Goal: Task Accomplishment & Management: Manage account settings

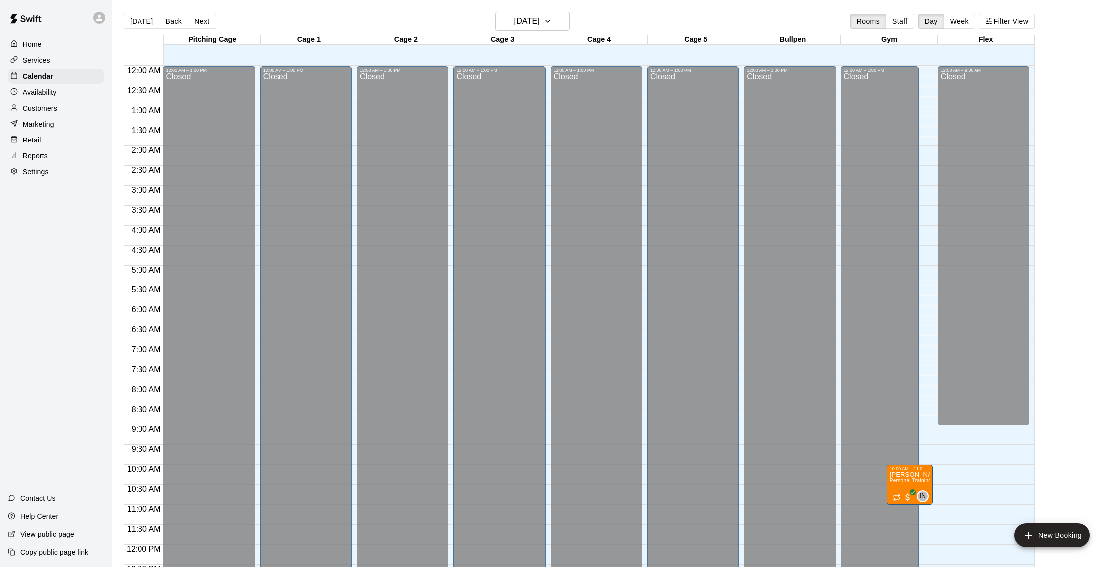
scroll to position [445, 0]
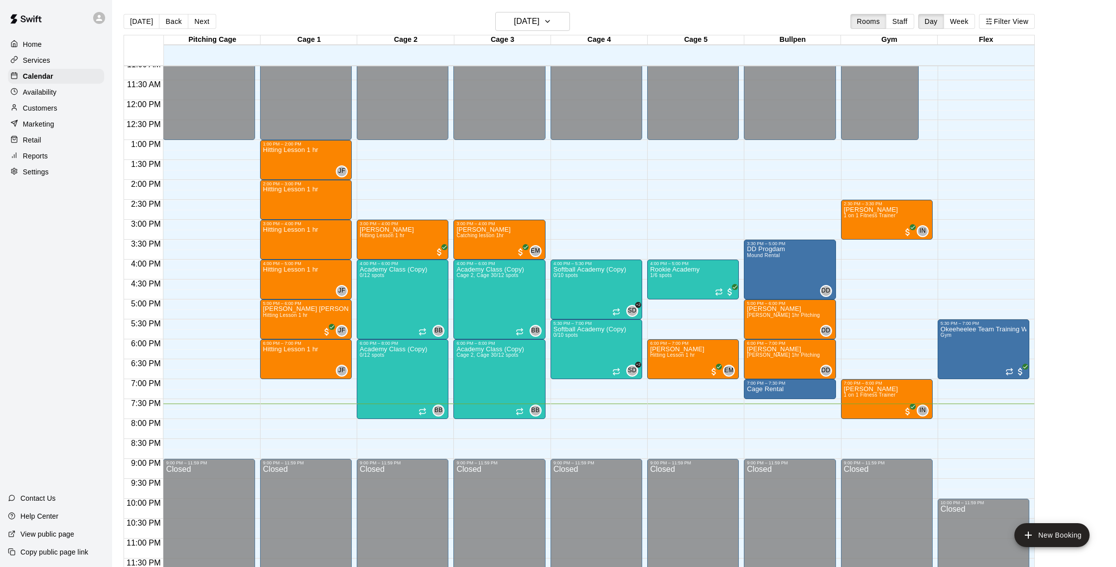
click at [36, 107] on p "Customers" at bounding box center [40, 108] width 34 height 10
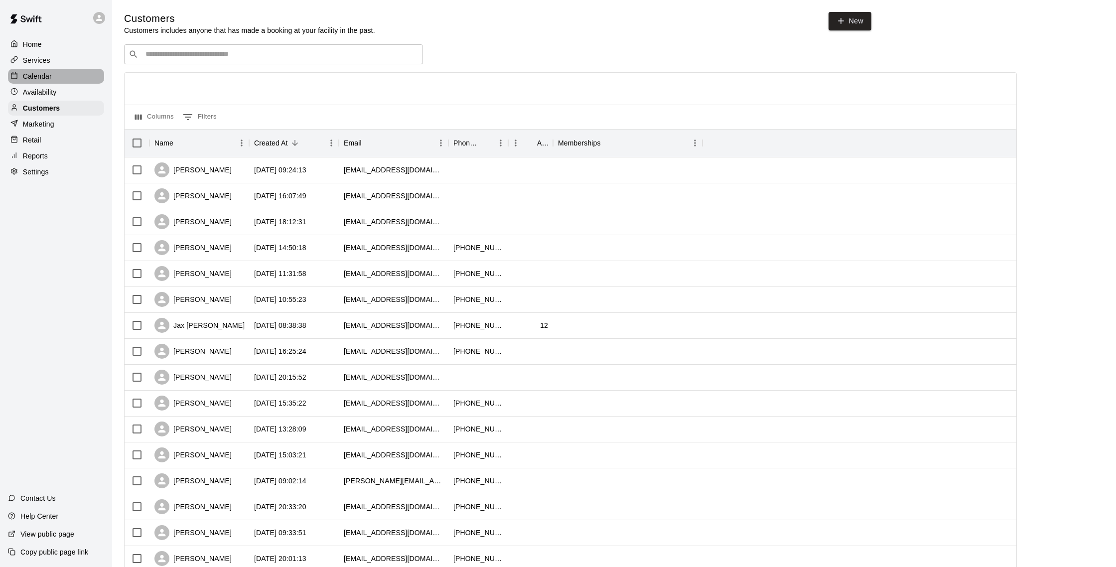
click at [41, 75] on p "Calendar" at bounding box center [37, 76] width 29 height 10
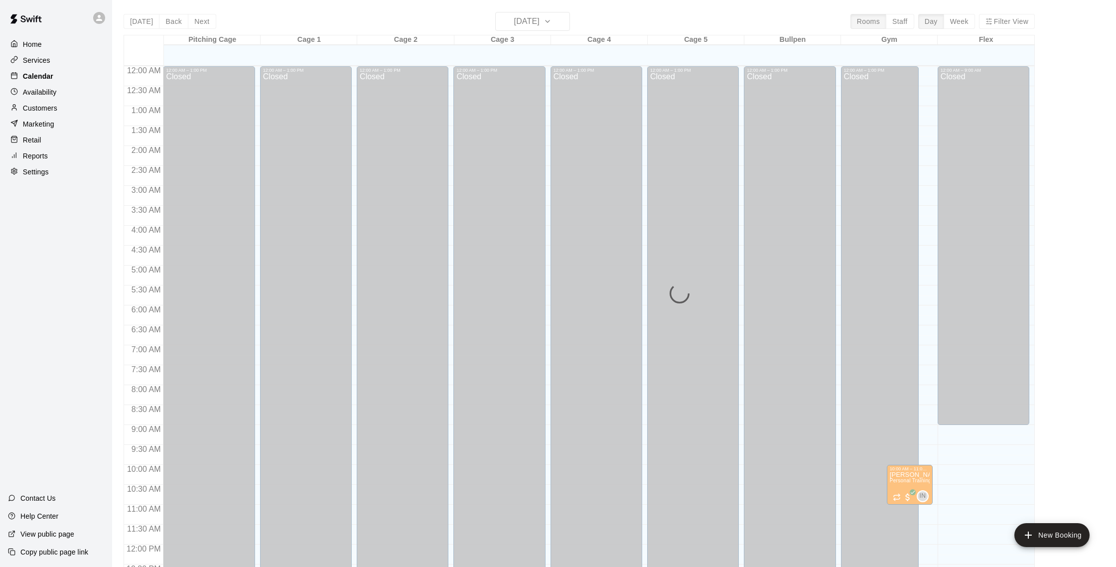
scroll to position [415, 0]
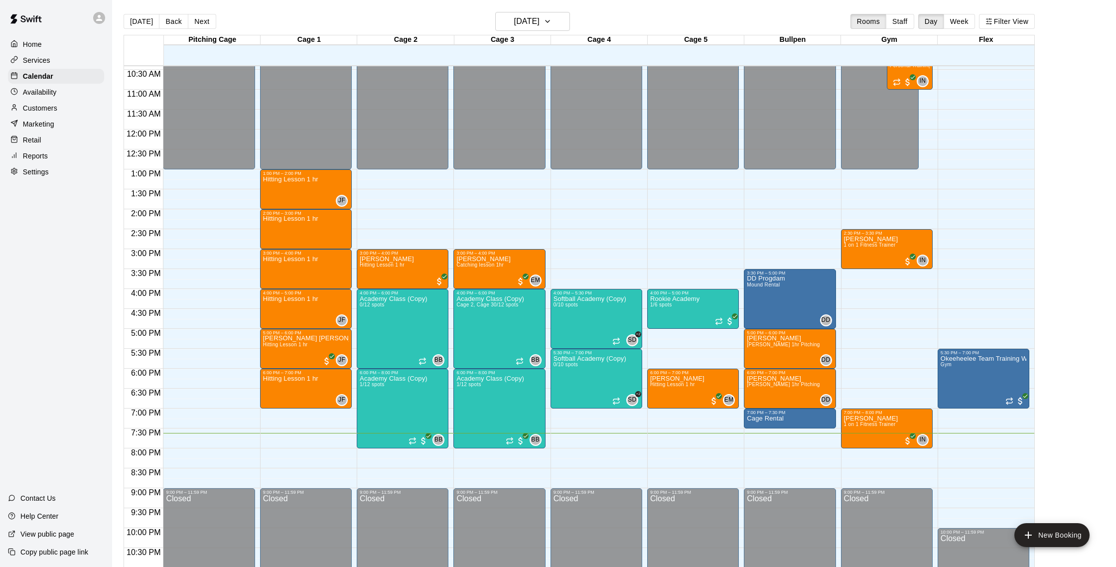
click at [55, 127] on div "Marketing" at bounding box center [56, 124] width 96 height 15
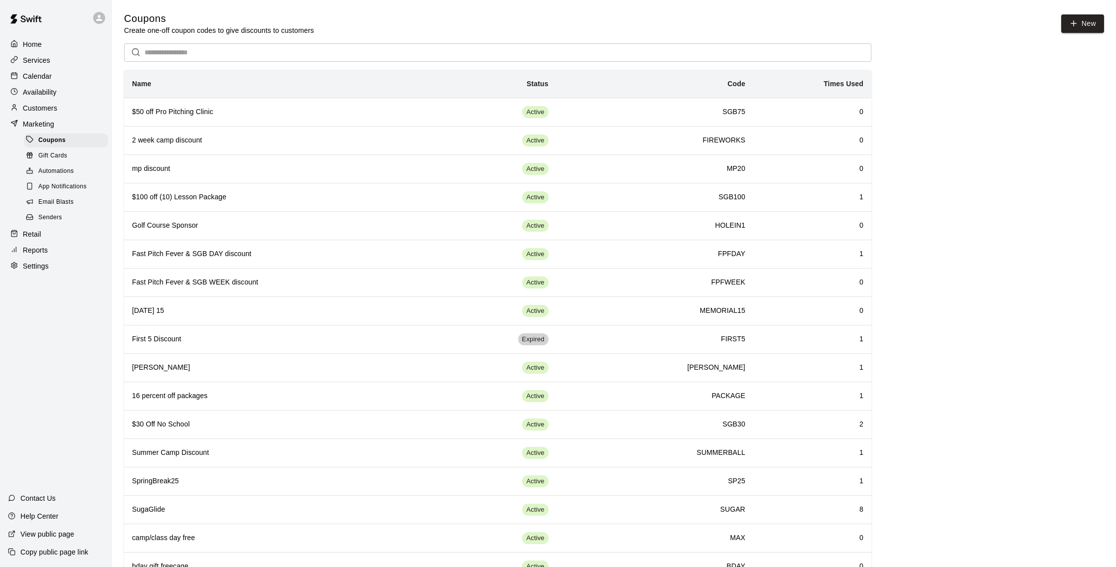
click at [69, 198] on span "Email Blasts" at bounding box center [55, 202] width 35 height 10
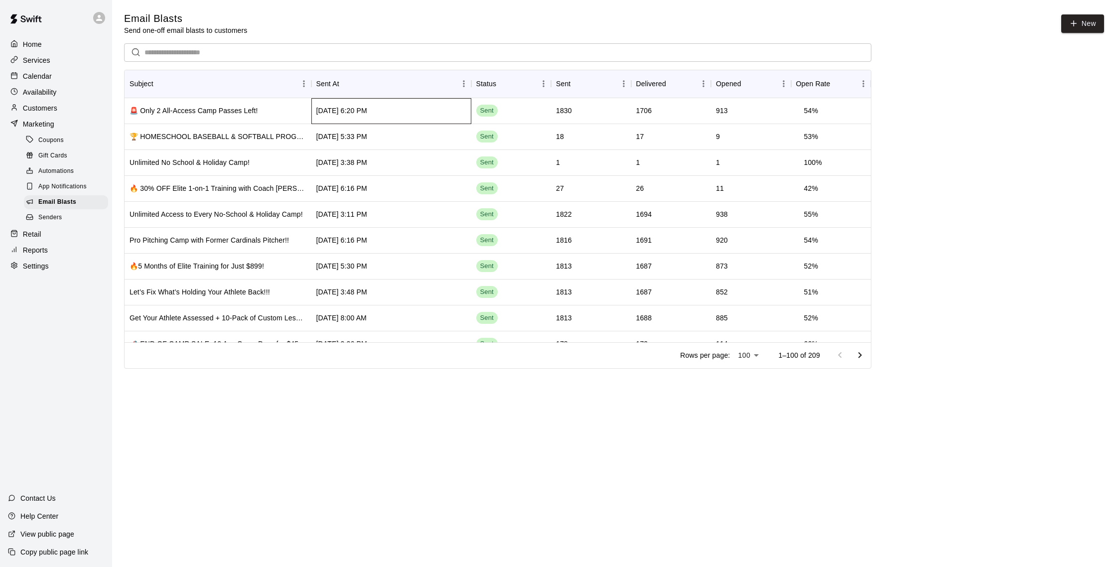
click at [431, 109] on div "[DATE] 6:20 PM" at bounding box center [392, 111] width 160 height 26
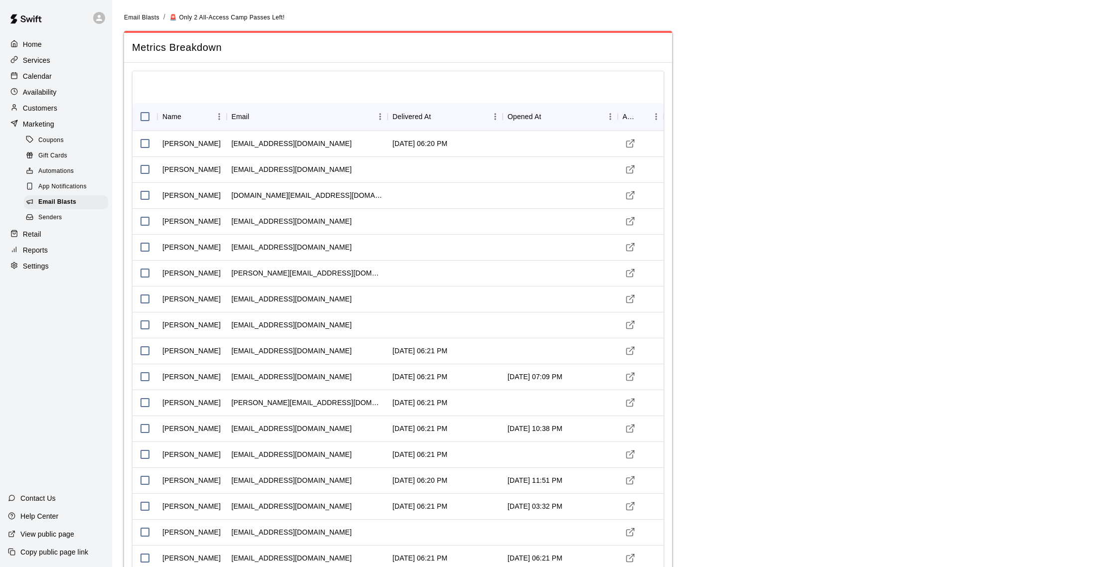
type input "**********"
click at [51, 108] on p "Customers" at bounding box center [40, 108] width 34 height 10
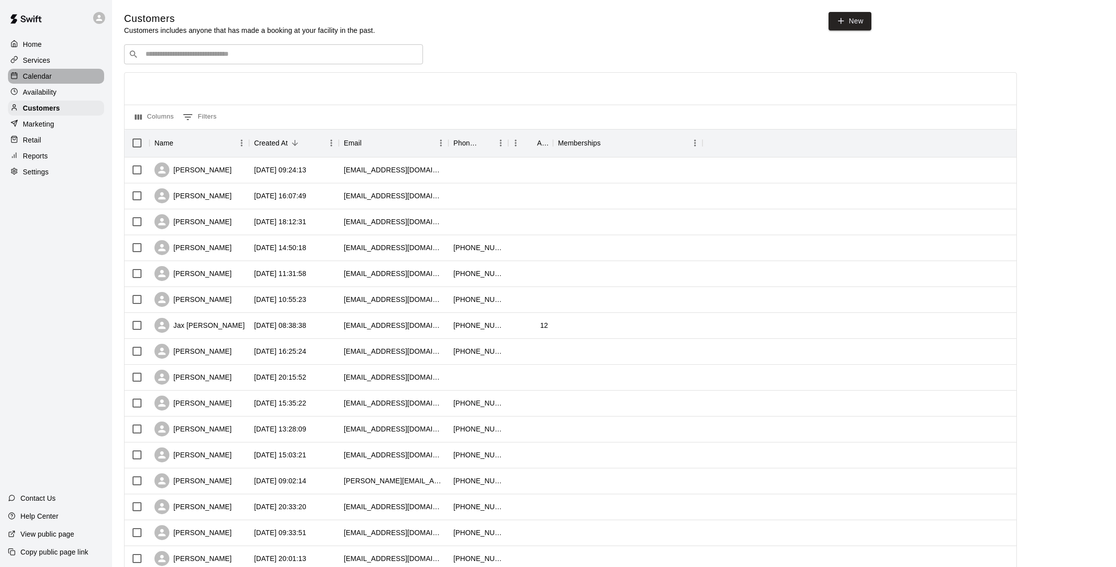
click at [44, 77] on p "Calendar" at bounding box center [37, 76] width 29 height 10
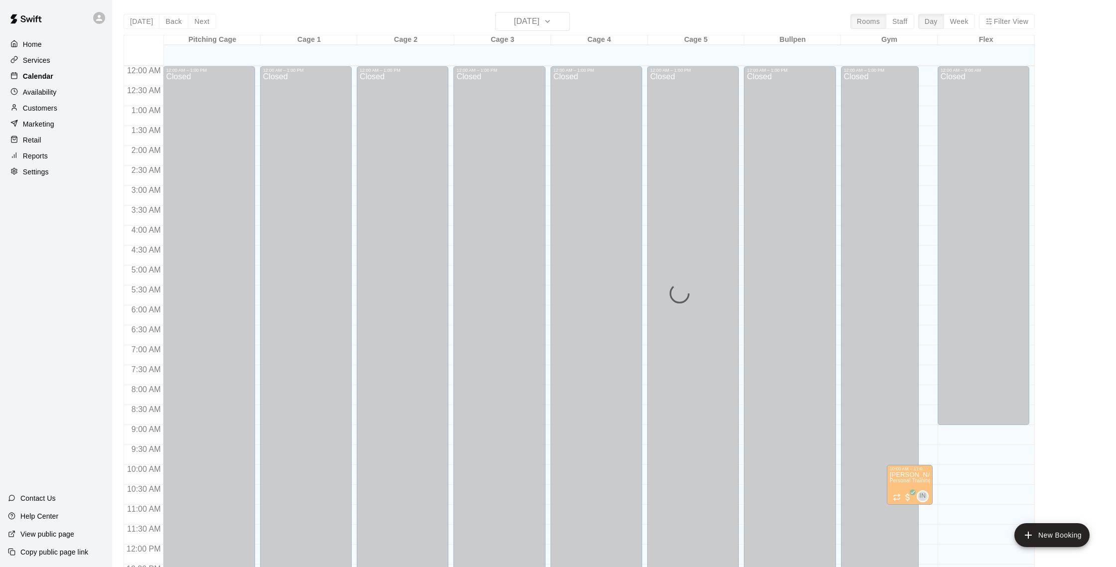
scroll to position [415, 0]
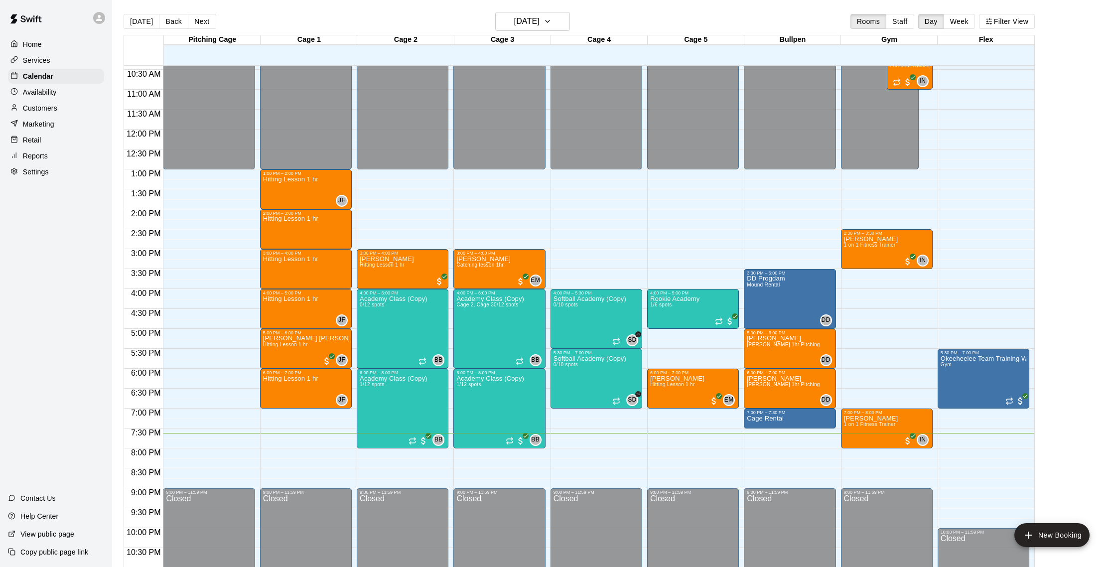
click at [57, 101] on div "Customers" at bounding box center [56, 108] width 96 height 15
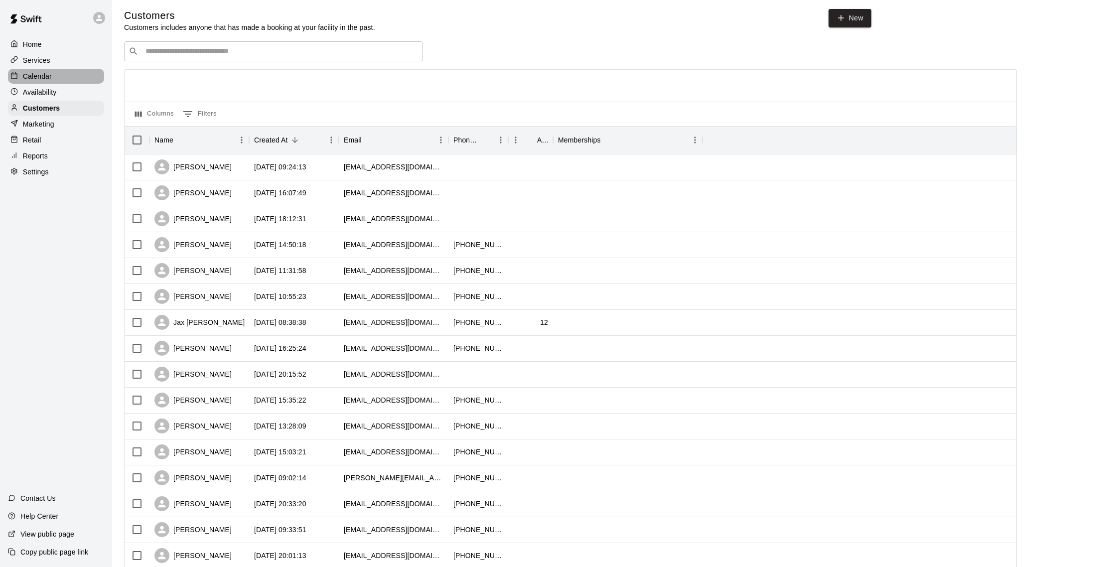
scroll to position [5, 0]
click at [67, 72] on div "Calendar" at bounding box center [56, 76] width 96 height 15
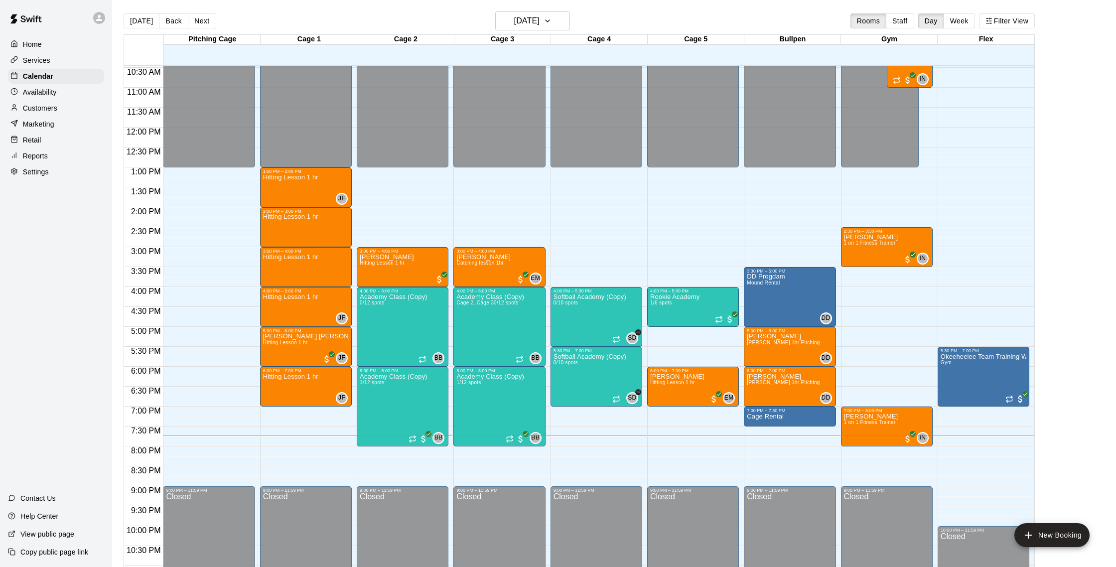
scroll to position [2, 0]
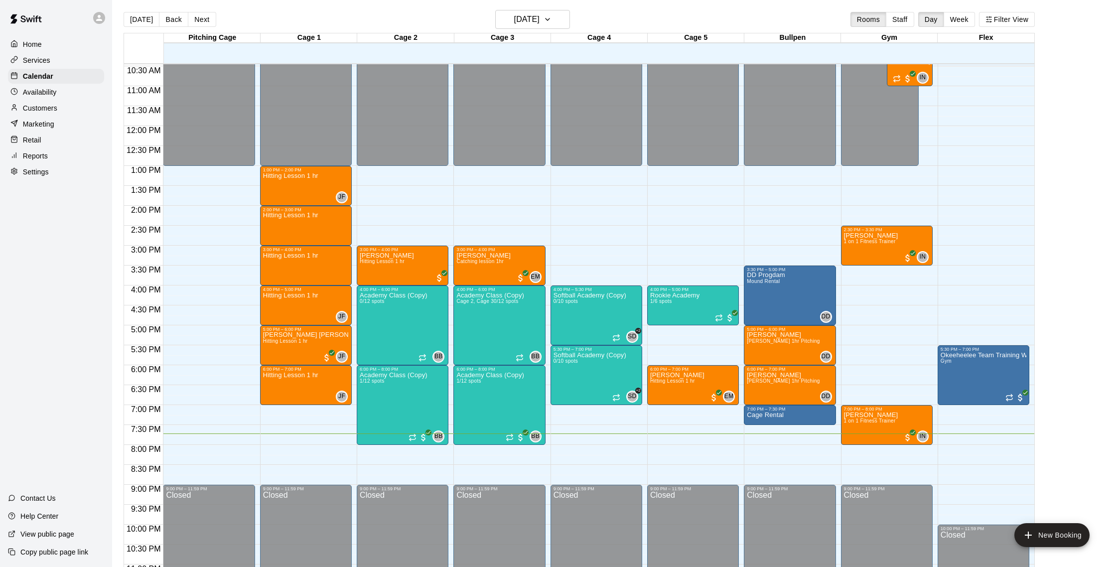
click at [66, 110] on div "Customers" at bounding box center [56, 108] width 96 height 15
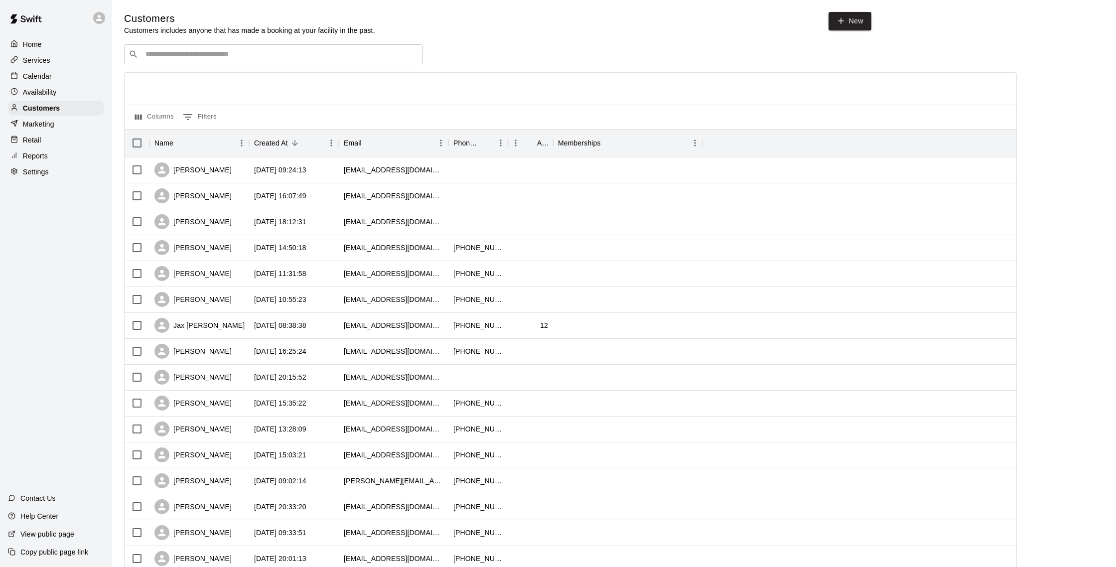
click at [162, 49] on input "Search customers by name or email" at bounding box center [281, 54] width 276 height 10
type input "******"
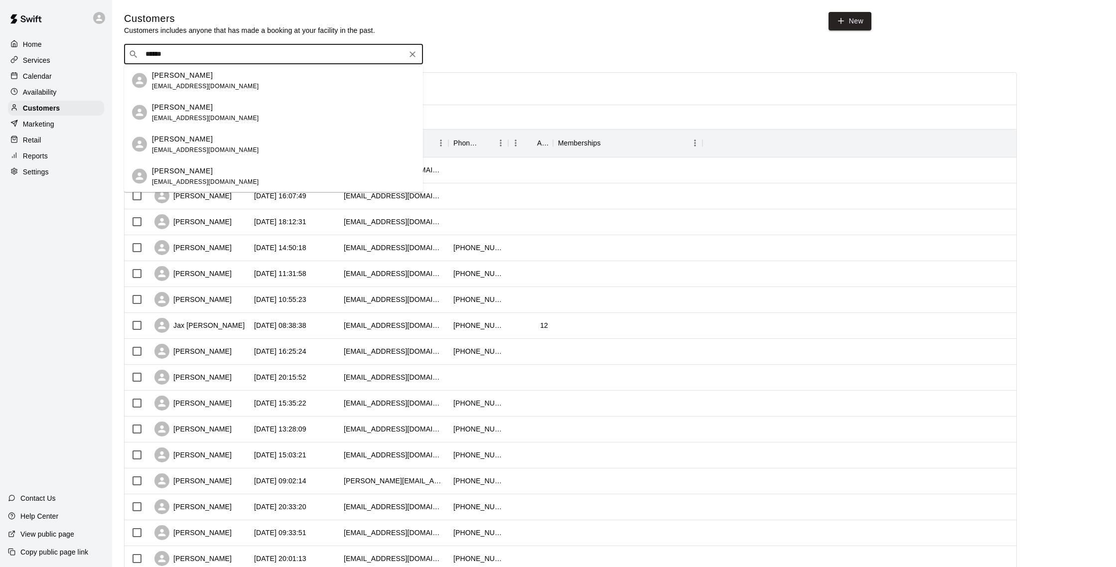
click at [229, 77] on div "[PERSON_NAME] [EMAIL_ADDRESS][DOMAIN_NAME]" at bounding box center [283, 80] width 263 height 21
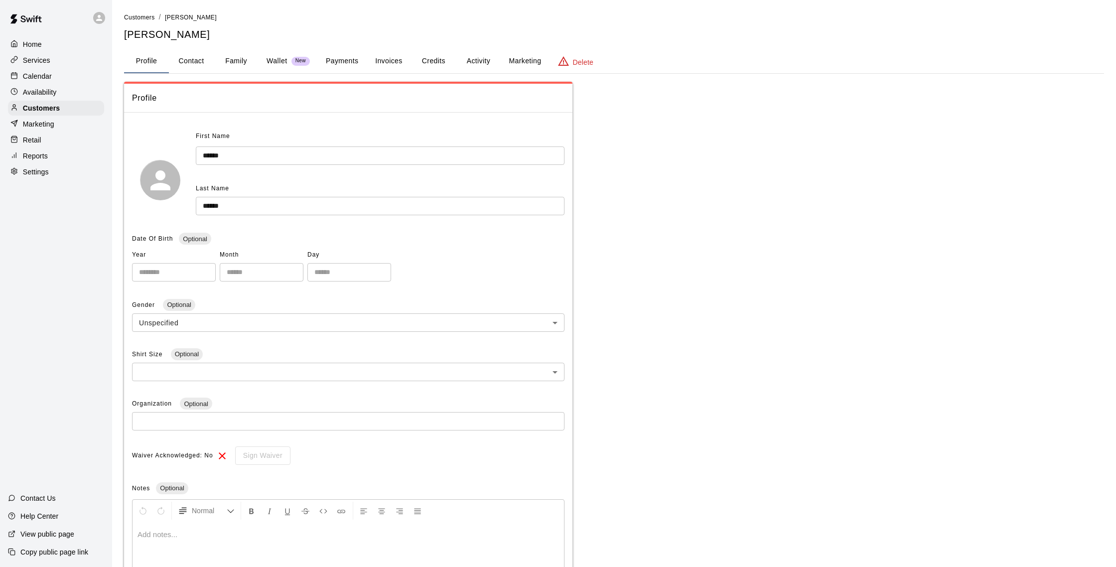
scroll to position [0, 0]
click at [188, 67] on button "Contact" at bounding box center [191, 61] width 45 height 24
select select "**"
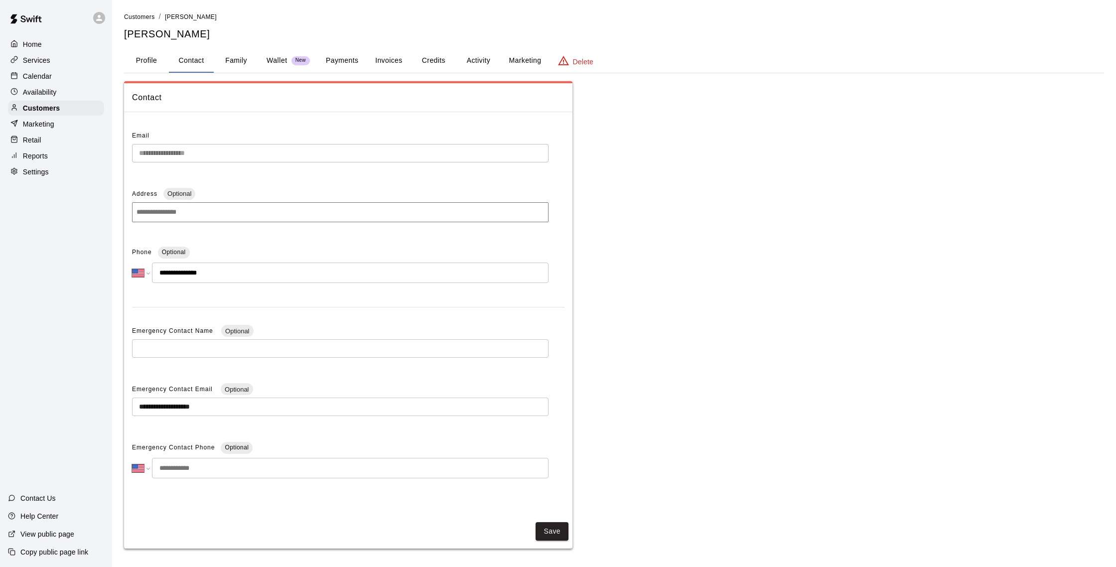
scroll to position [3, 0]
click at [53, 77] on div "Calendar" at bounding box center [56, 76] width 96 height 15
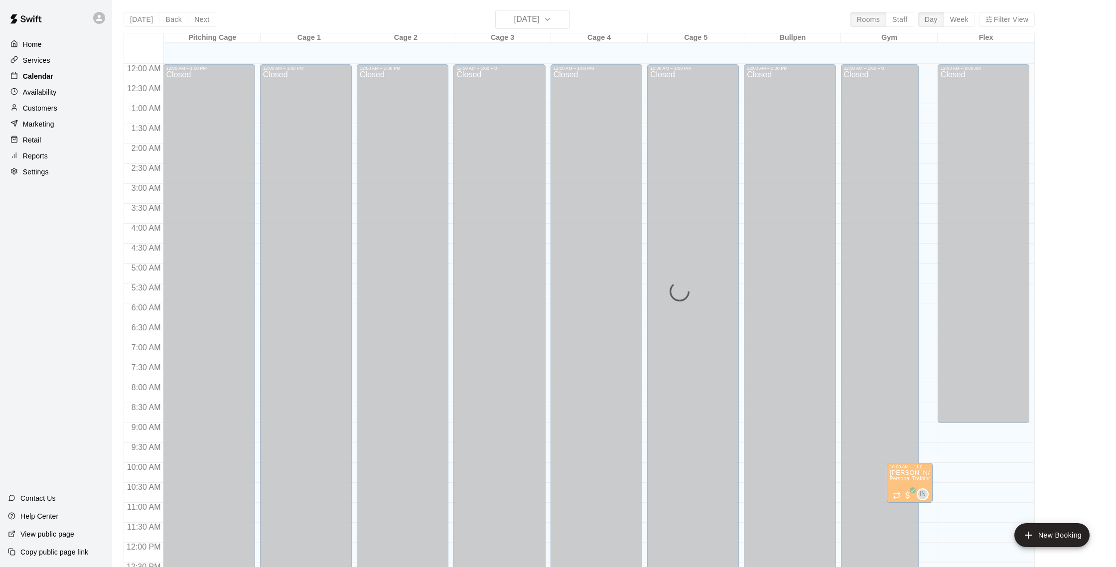
scroll to position [415, 0]
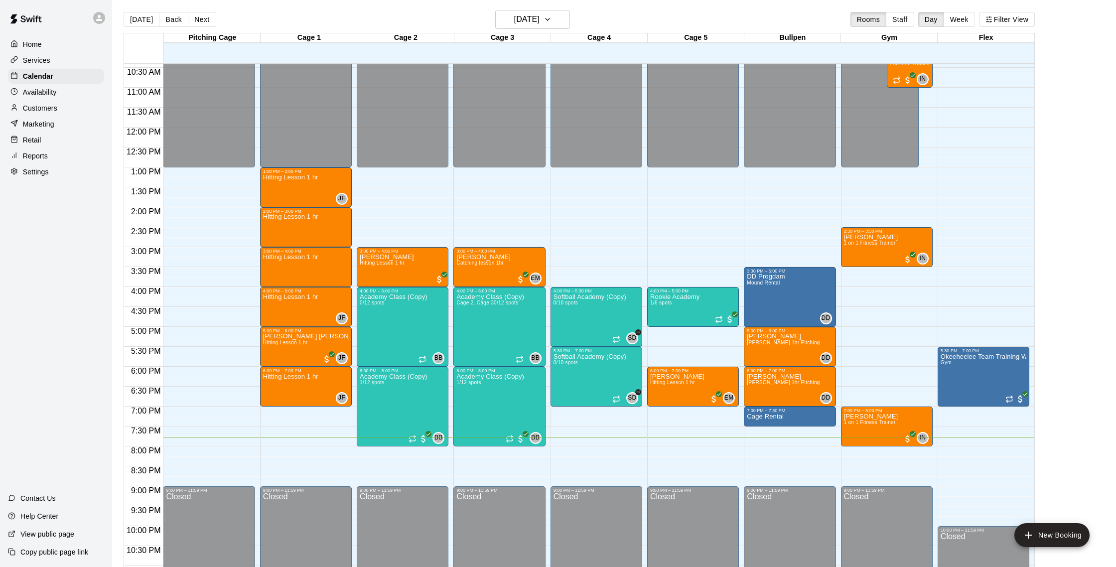
click at [47, 109] on p "Customers" at bounding box center [40, 108] width 34 height 10
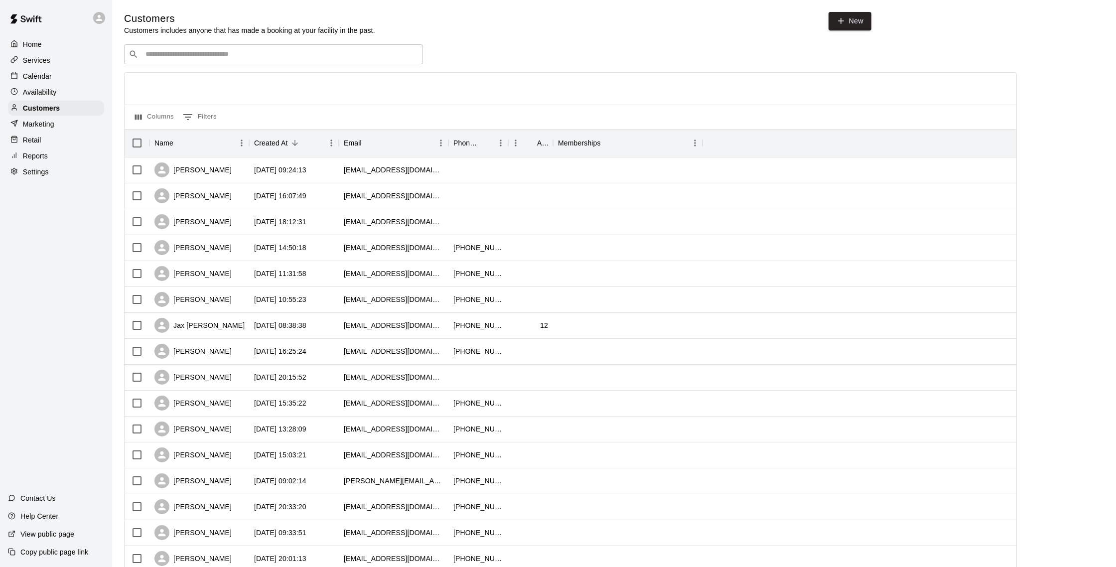
click at [170, 53] on input "Search customers by name or email" at bounding box center [281, 54] width 276 height 10
type input "***"
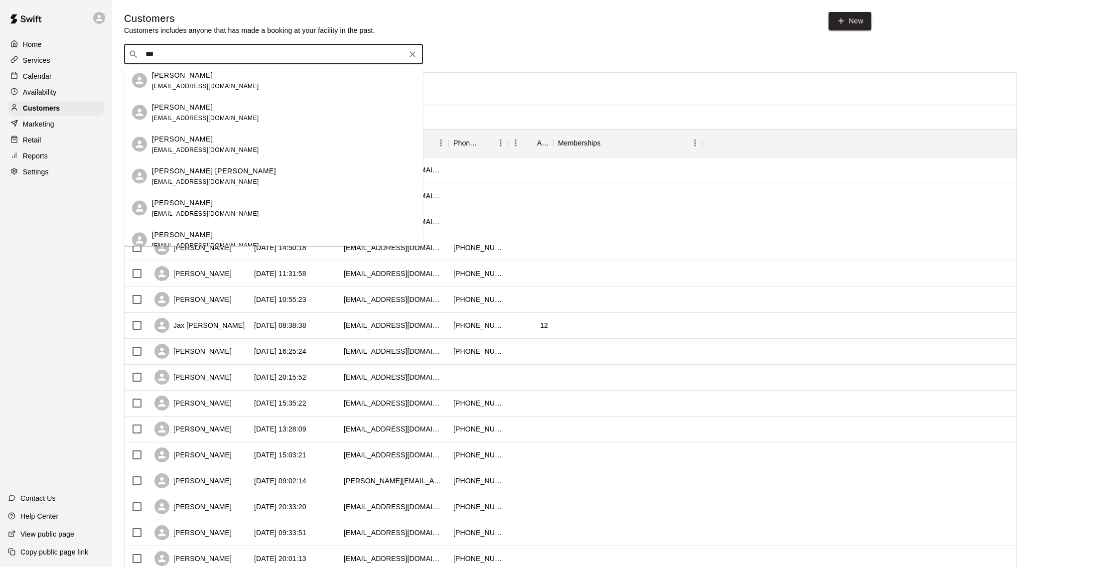
click at [168, 105] on p "[PERSON_NAME]" at bounding box center [182, 107] width 61 height 10
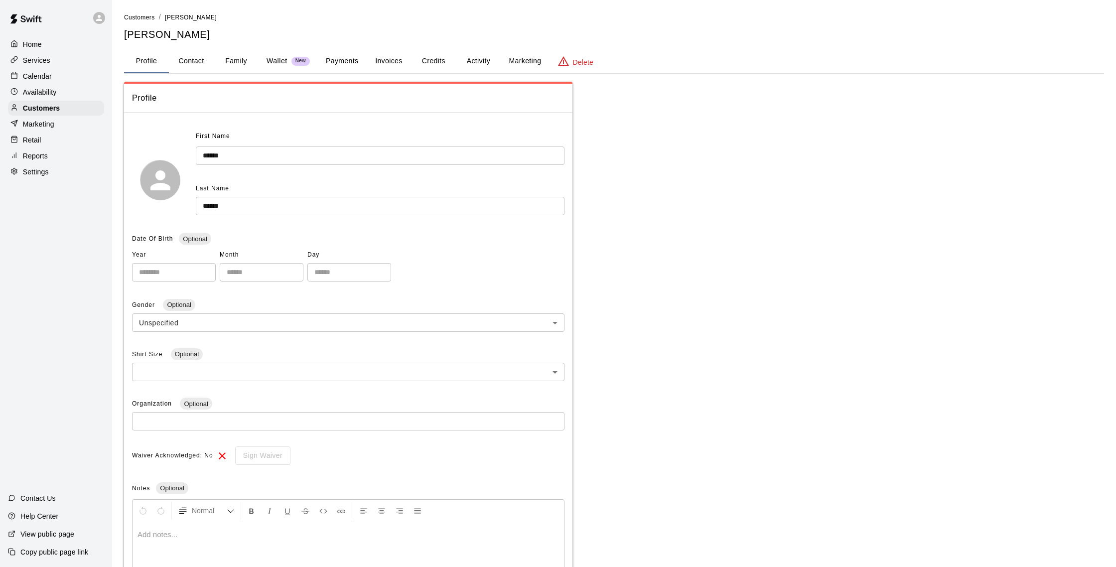
click at [489, 60] on button "Activity" at bounding box center [478, 61] width 45 height 24
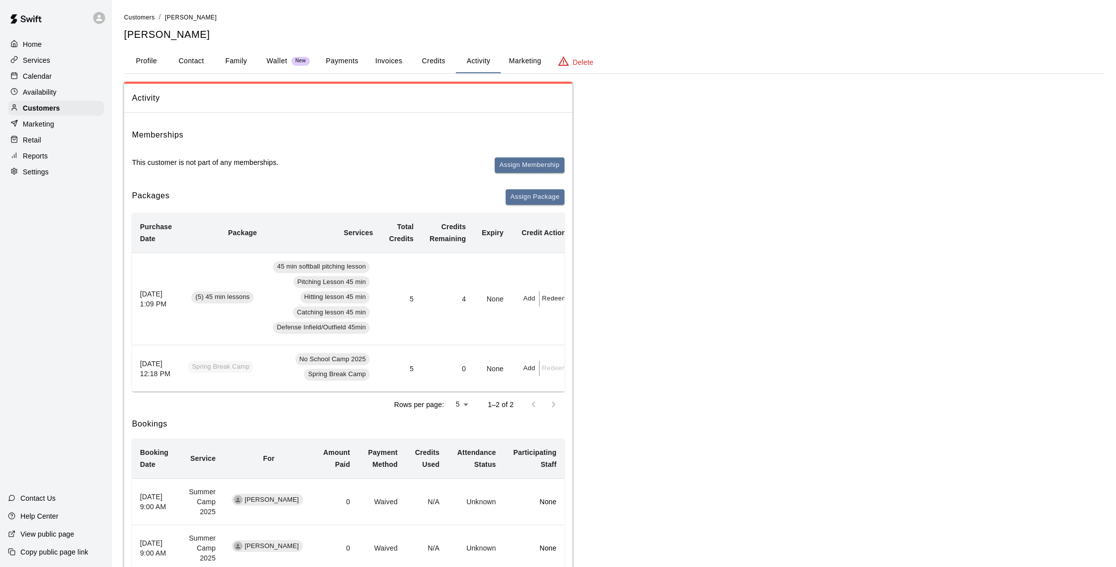
click at [234, 61] on button "Family" at bounding box center [236, 61] width 45 height 24
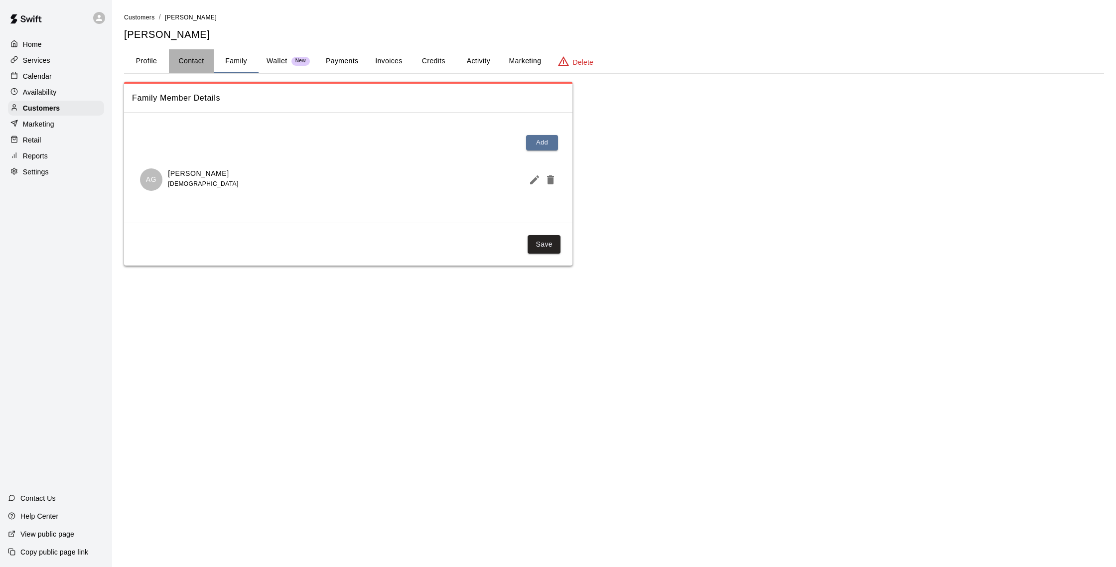
drag, startPoint x: 194, startPoint y: 59, endPoint x: 199, endPoint y: 58, distance: 5.6
click at [194, 59] on button "Contact" at bounding box center [191, 61] width 45 height 24
select select "**"
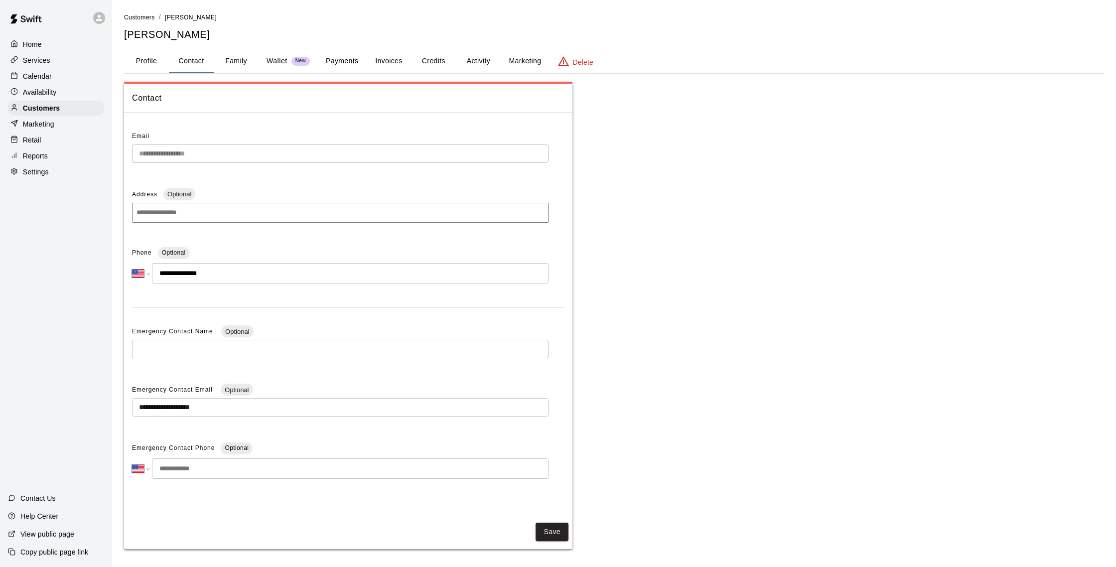
click at [36, 73] on p "Calendar" at bounding box center [37, 76] width 29 height 10
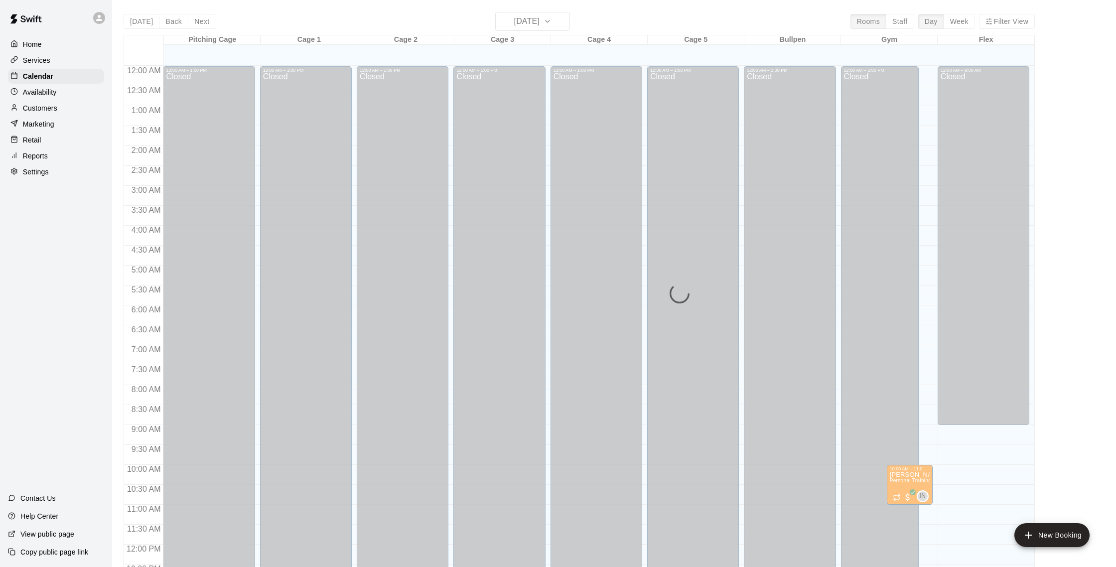
scroll to position [415, 0]
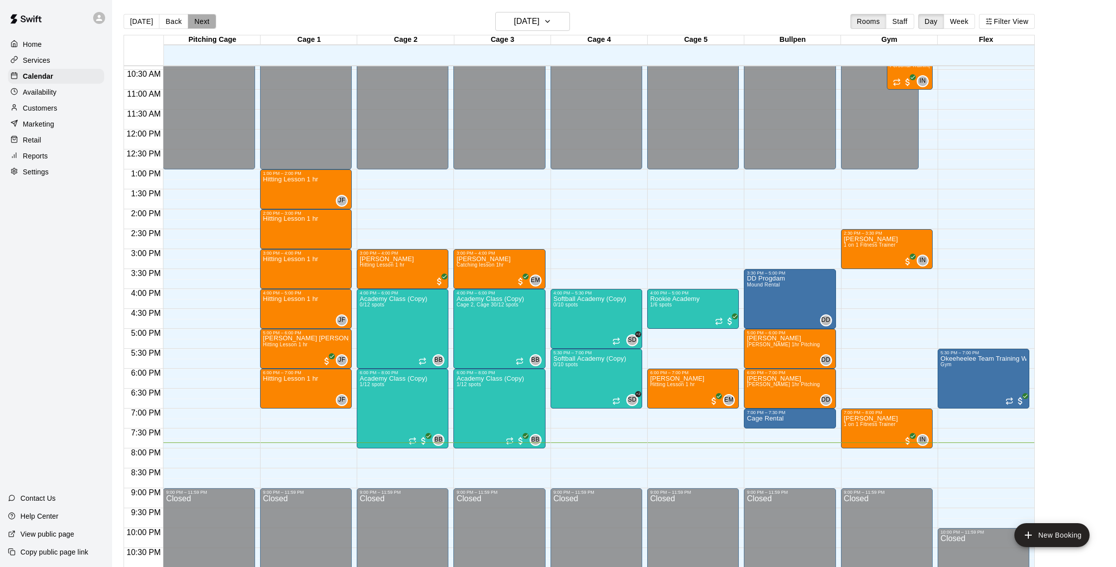
click at [211, 21] on button "Next" at bounding box center [202, 21] width 28 height 15
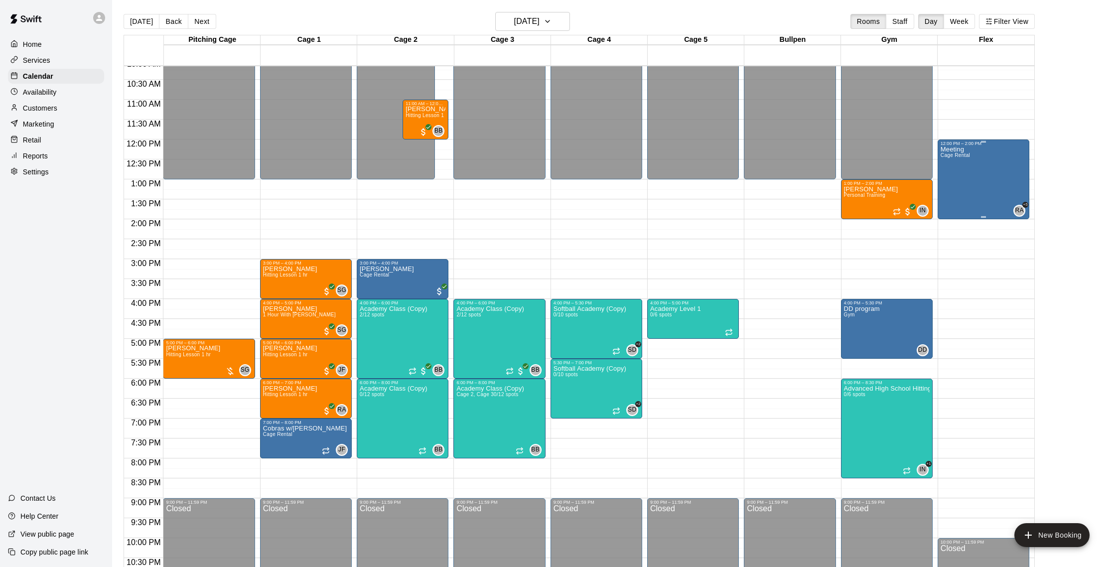
scroll to position [16, 0]
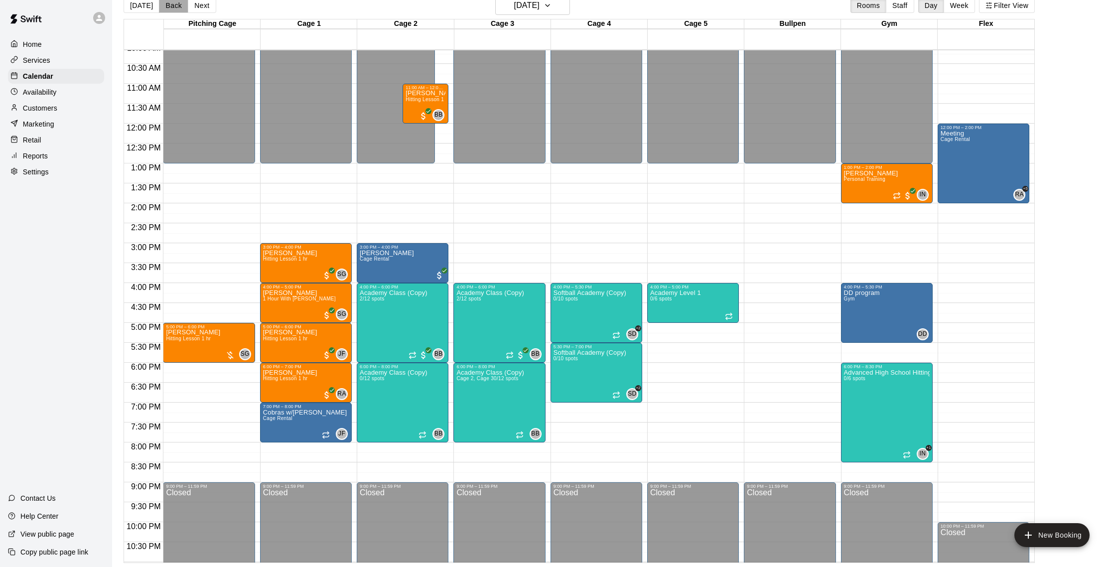
click at [173, 10] on button "Back" at bounding box center [173, 5] width 29 height 15
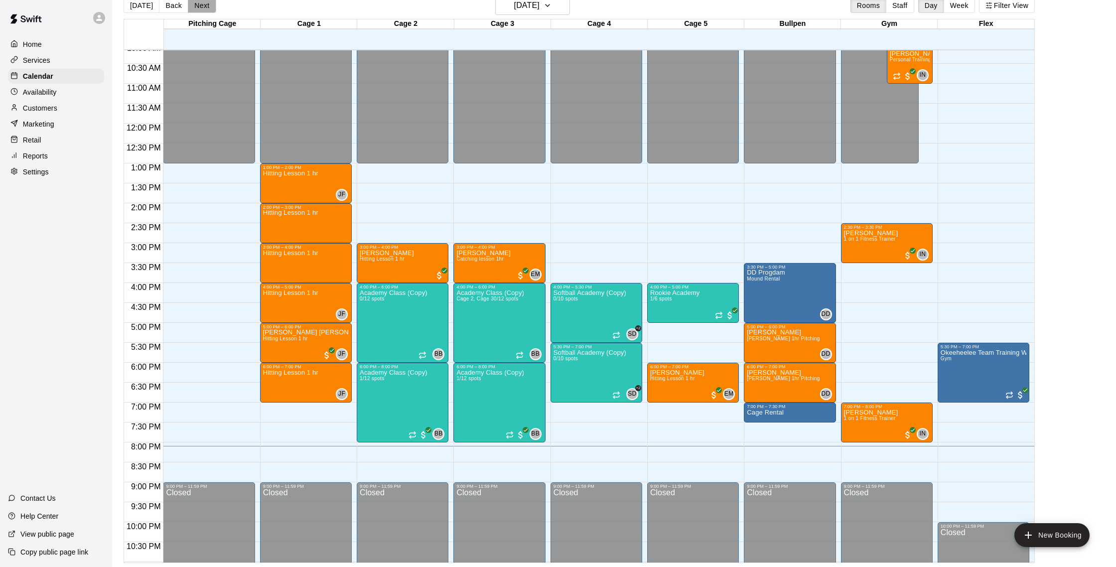
click at [197, 8] on button "Next" at bounding box center [202, 5] width 28 height 15
